Goal: Check status

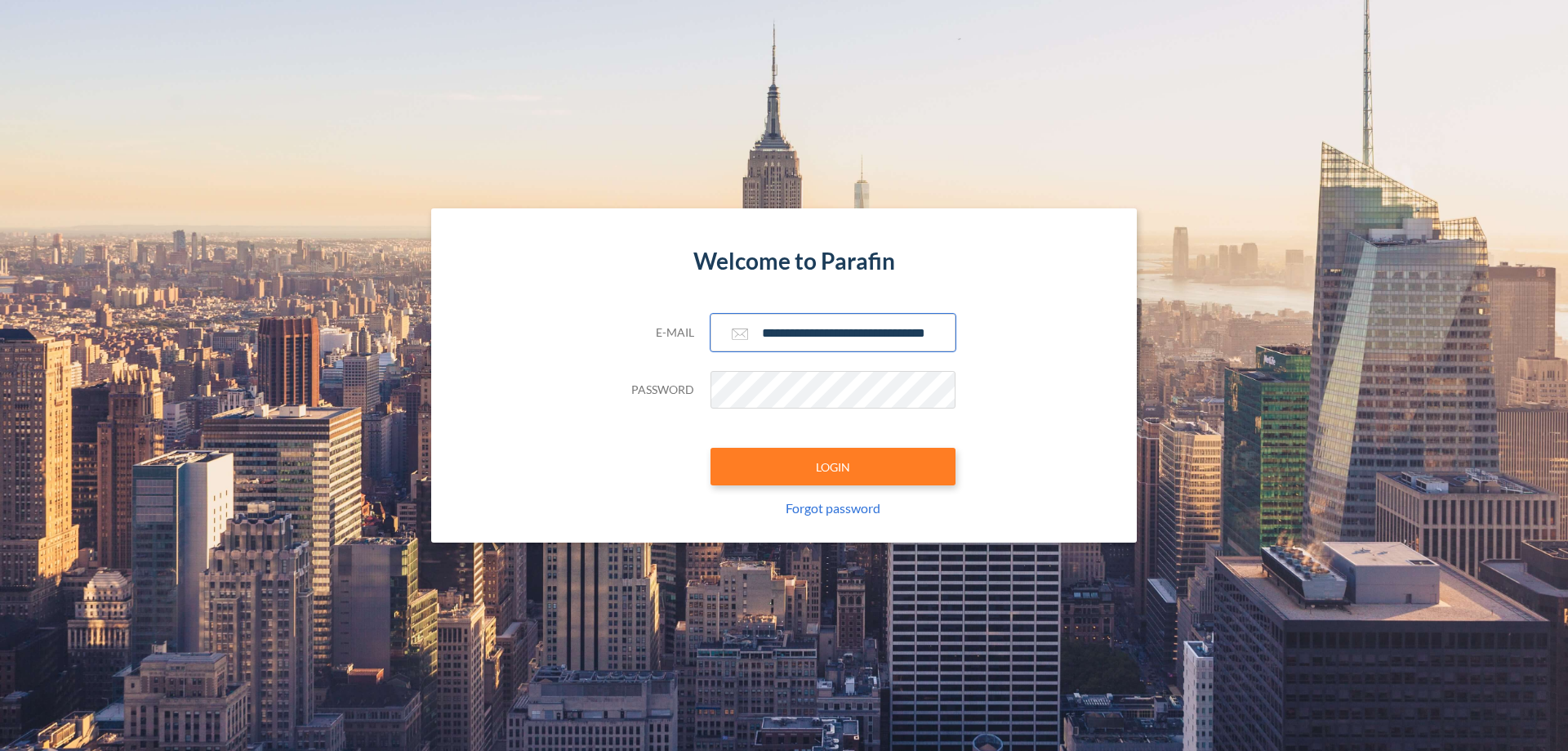
type input "**********"
click at [833, 467] on button "LOGIN" at bounding box center [834, 467] width 245 height 38
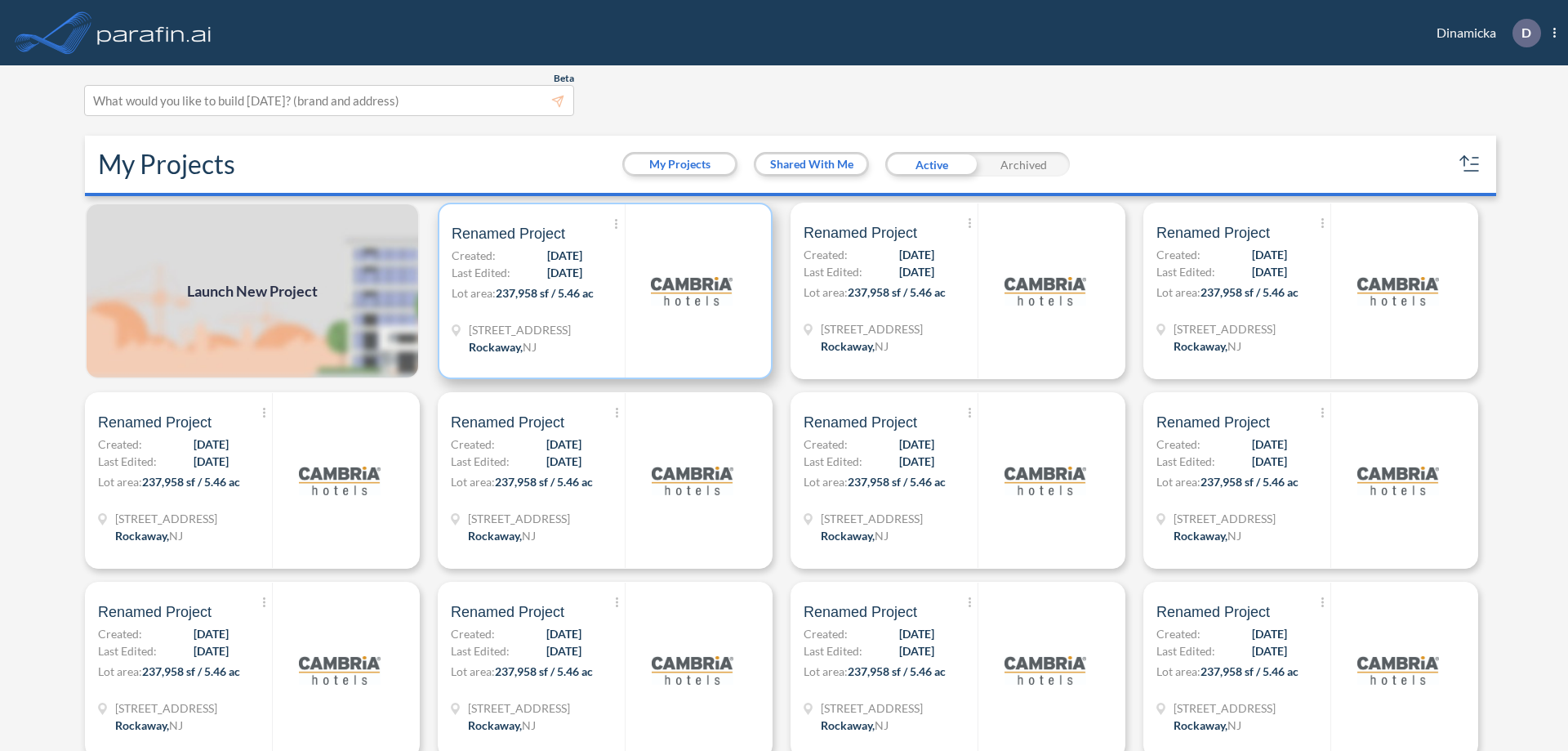
scroll to position [5, 0]
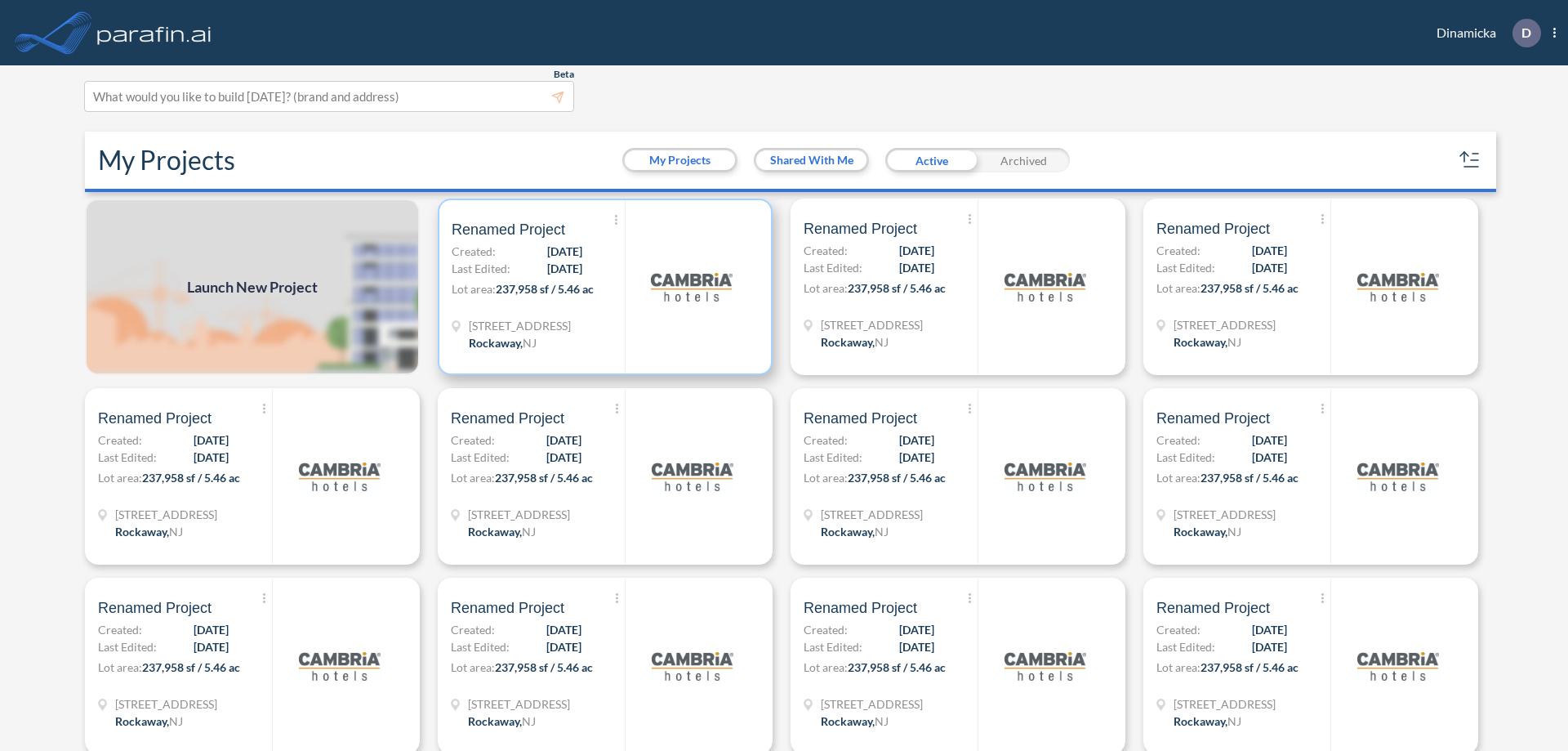
click at [602, 287] on p "Lot area: 237,958 sf / 5.46 ac" at bounding box center [539, 292] width 173 height 23
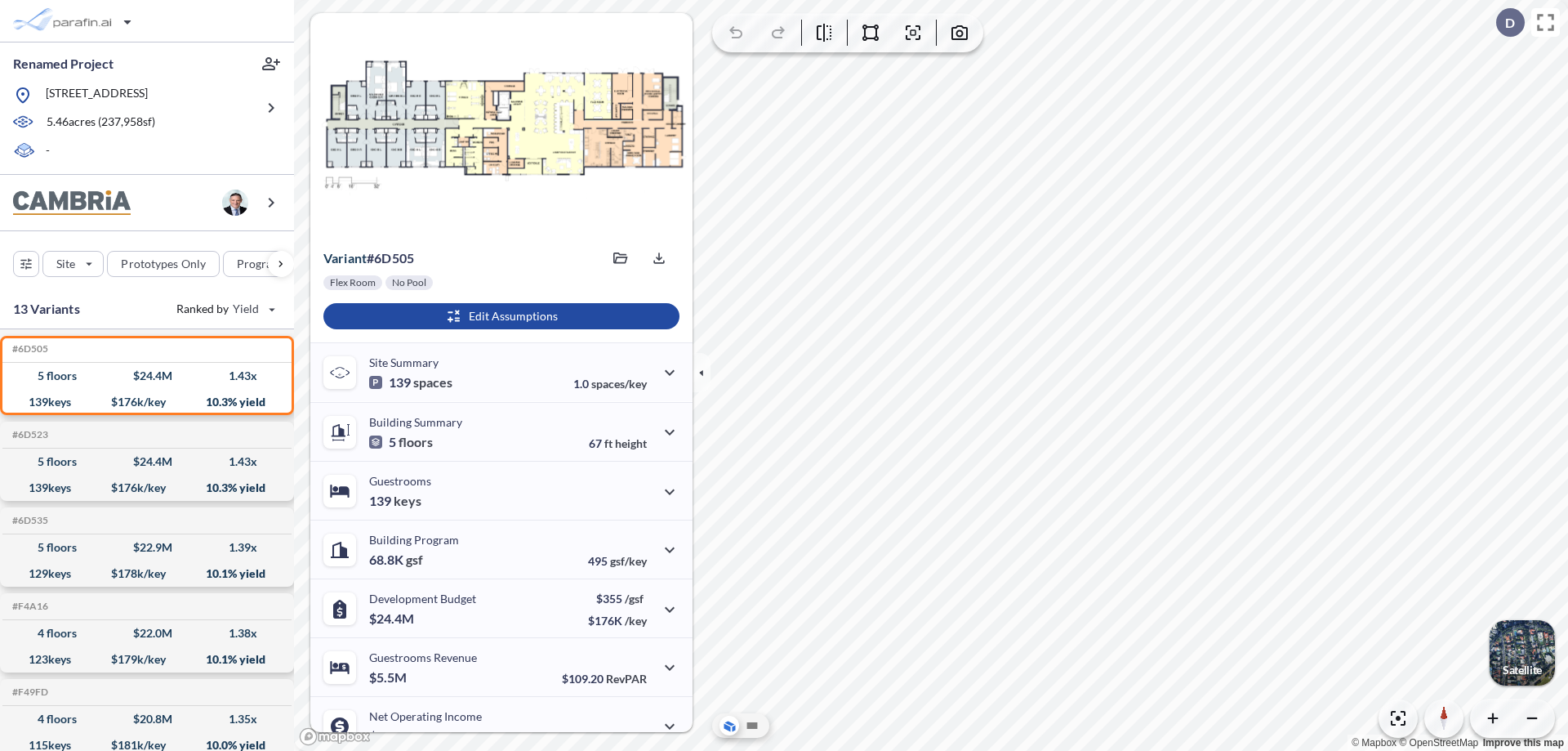
scroll to position [82, 0]
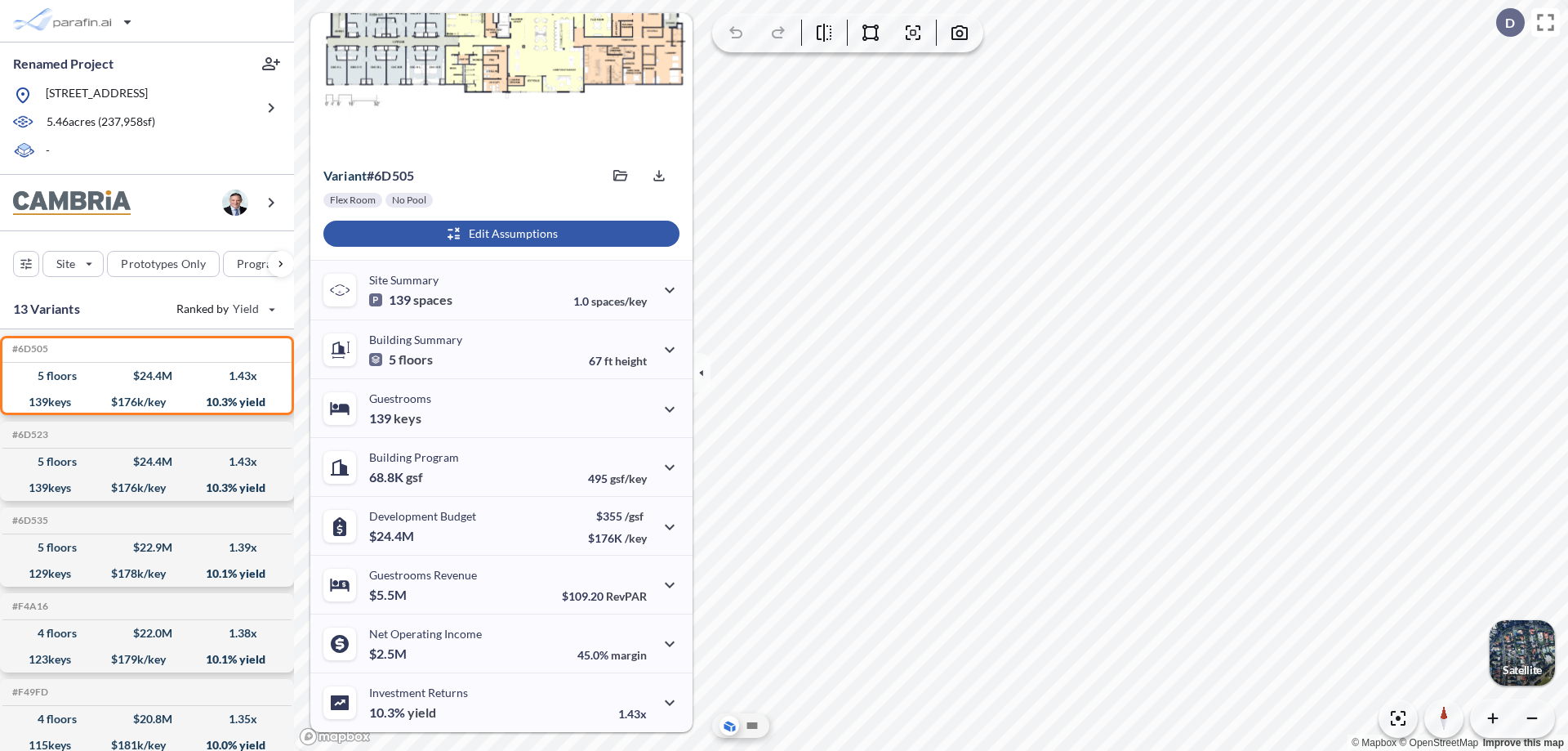
click at [499, 234] on div "button" at bounding box center [501, 233] width 356 height 26
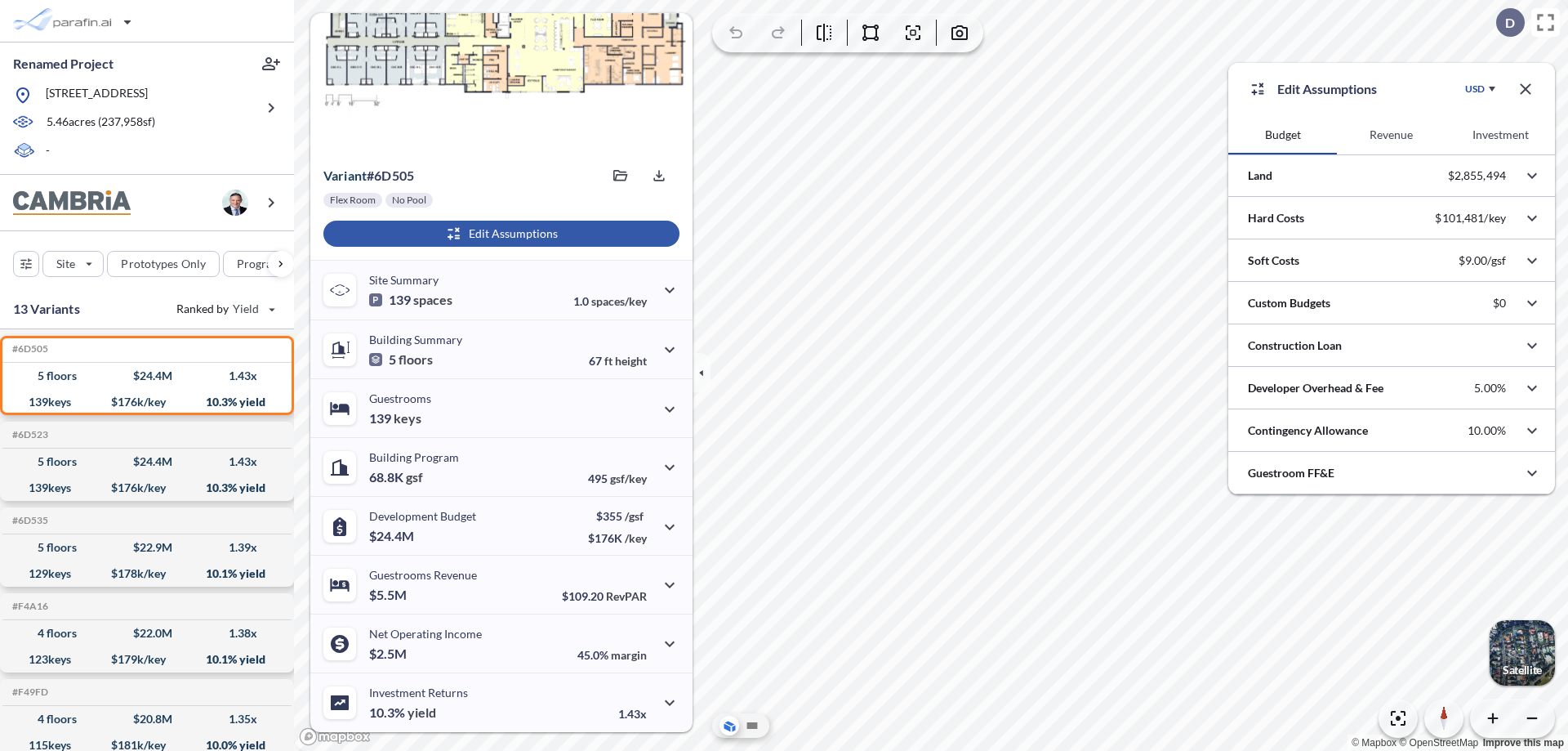
click at [1391, 134] on button "Revenue" at bounding box center [1391, 134] width 108 height 39
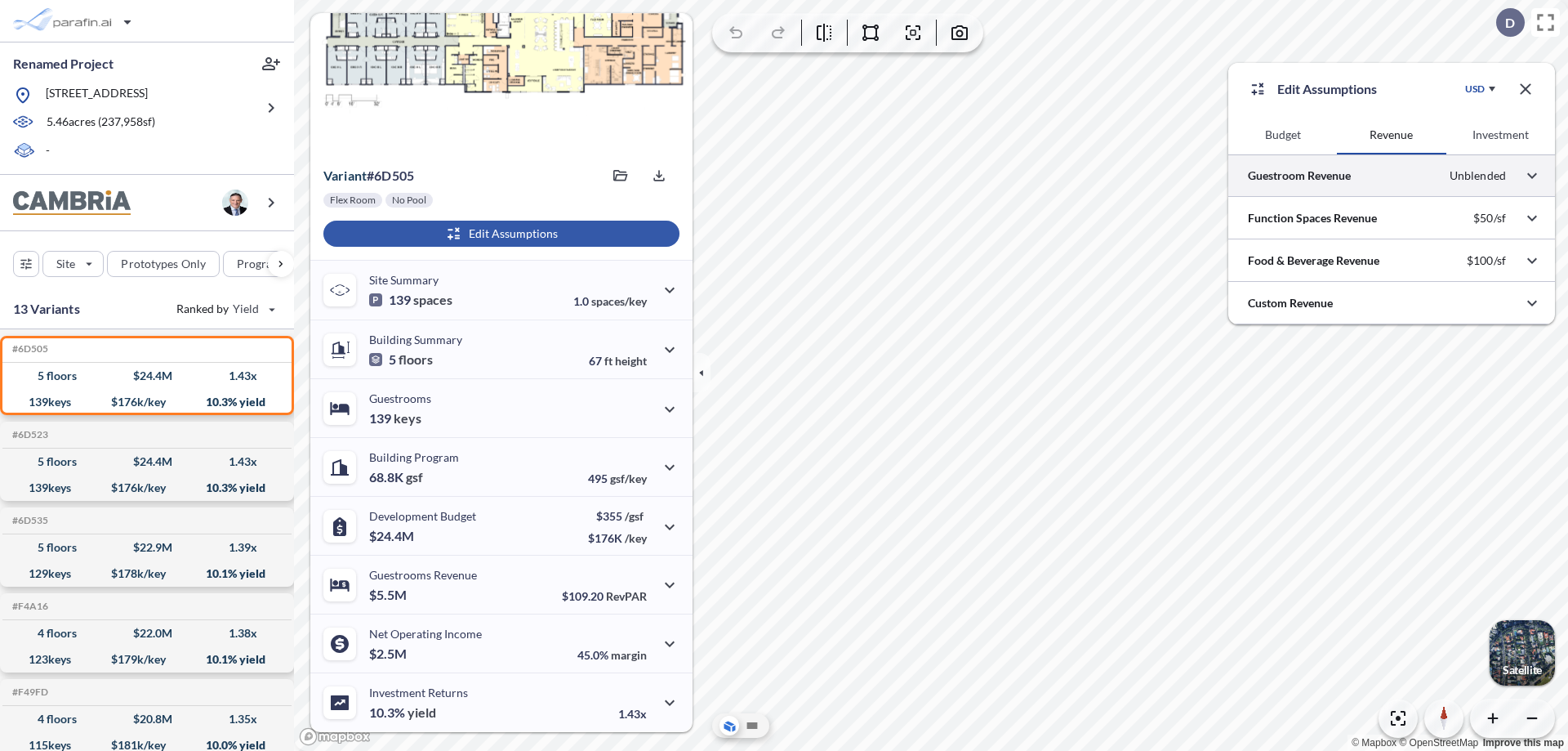
click at [1392, 176] on div at bounding box center [1392, 175] width 327 height 42
